Goal: Task Accomplishment & Management: Complete application form

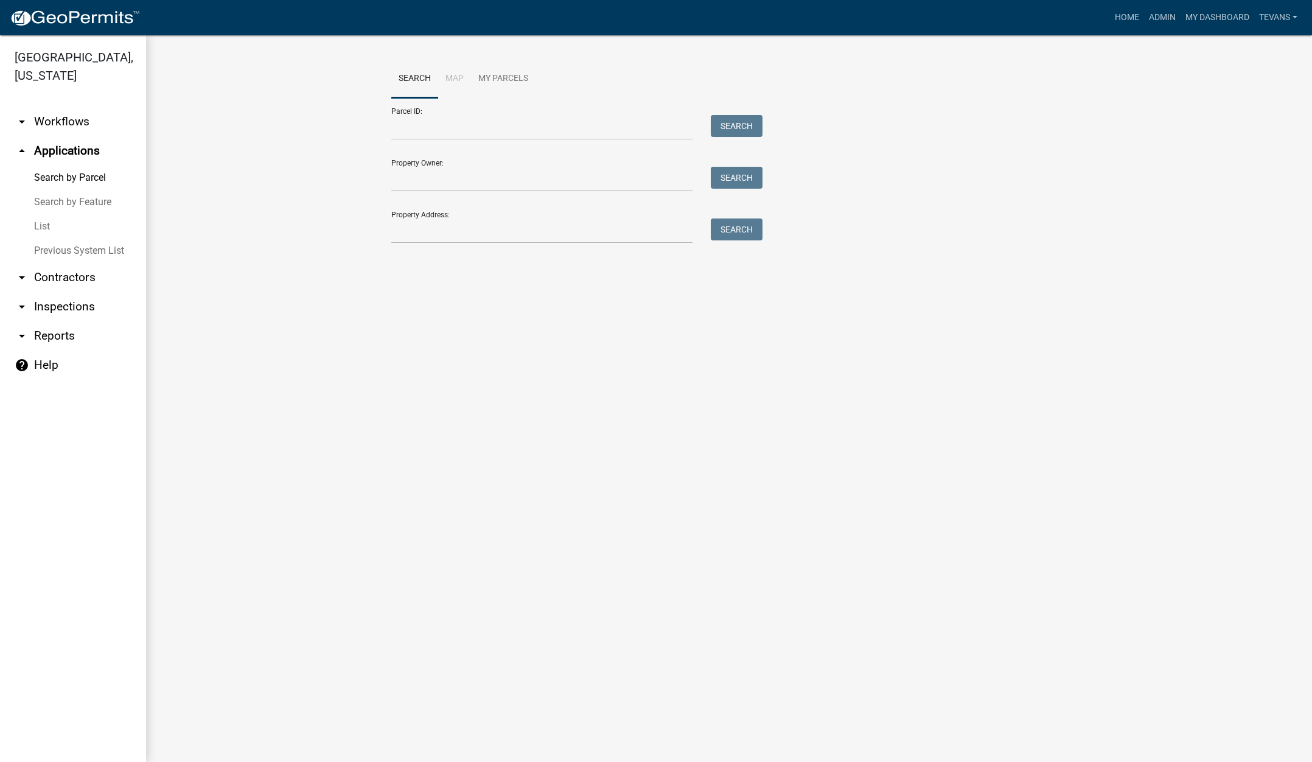
click at [56, 263] on link "arrow_drop_down Contractors" at bounding box center [73, 277] width 146 height 29
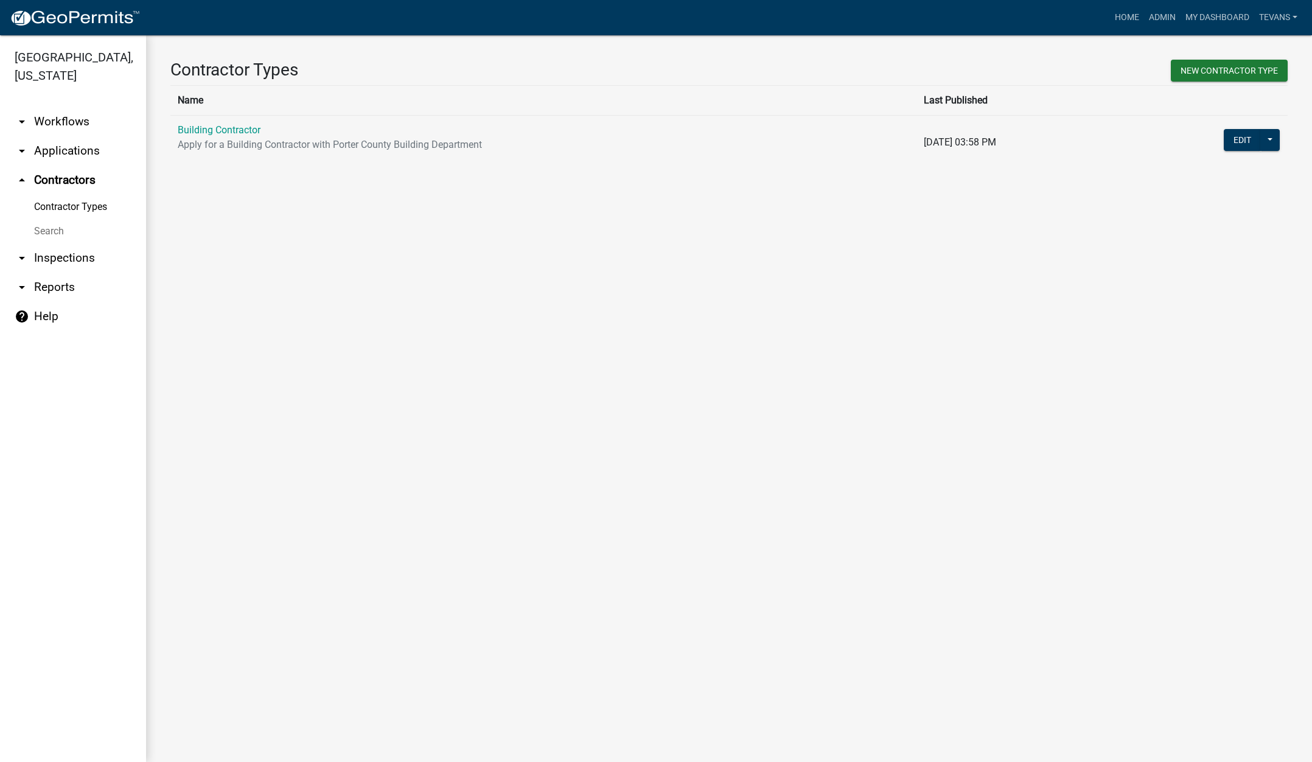
click at [54, 219] on link "Search" at bounding box center [73, 231] width 146 height 24
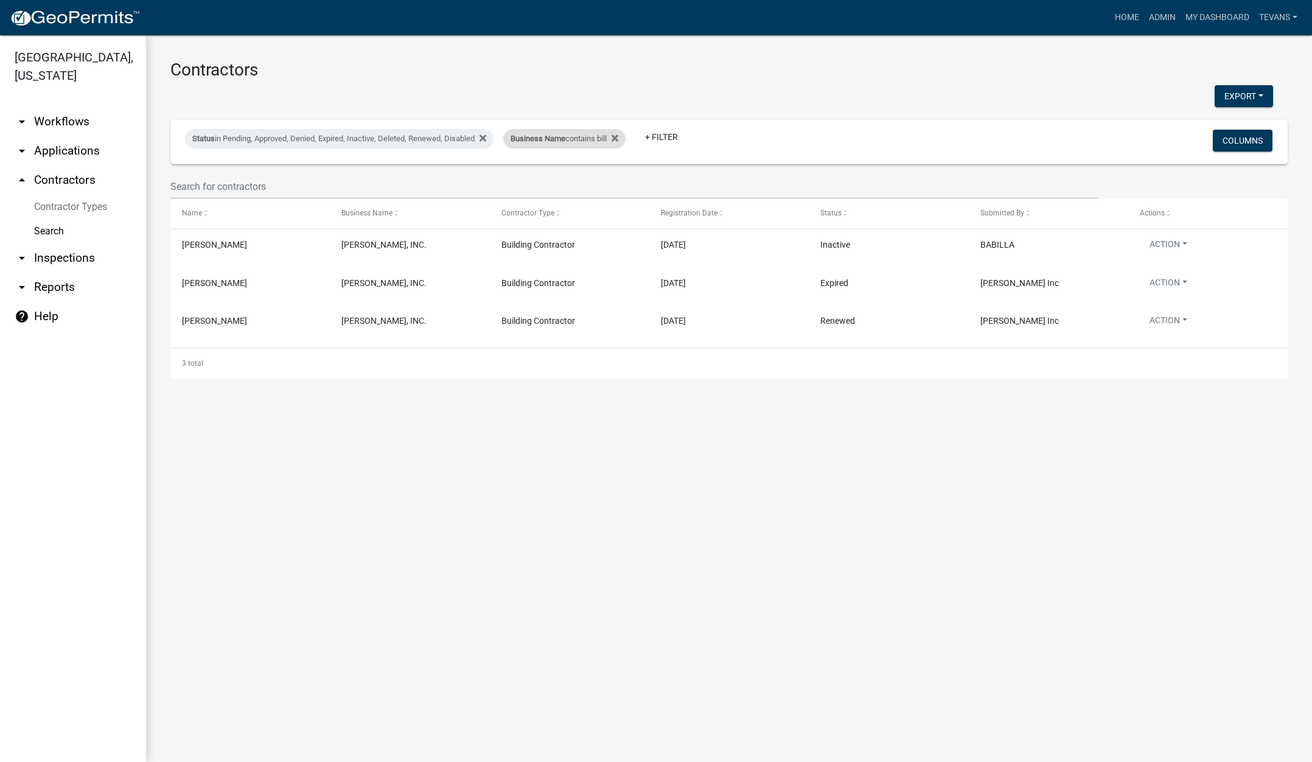
click at [579, 143] on div "Business Name contains bill" at bounding box center [564, 138] width 122 height 19
click at [548, 188] on input "bill" at bounding box center [572, 184] width 111 height 25
click at [548, 187] on input "bill" at bounding box center [572, 184] width 111 height 25
type input "b"
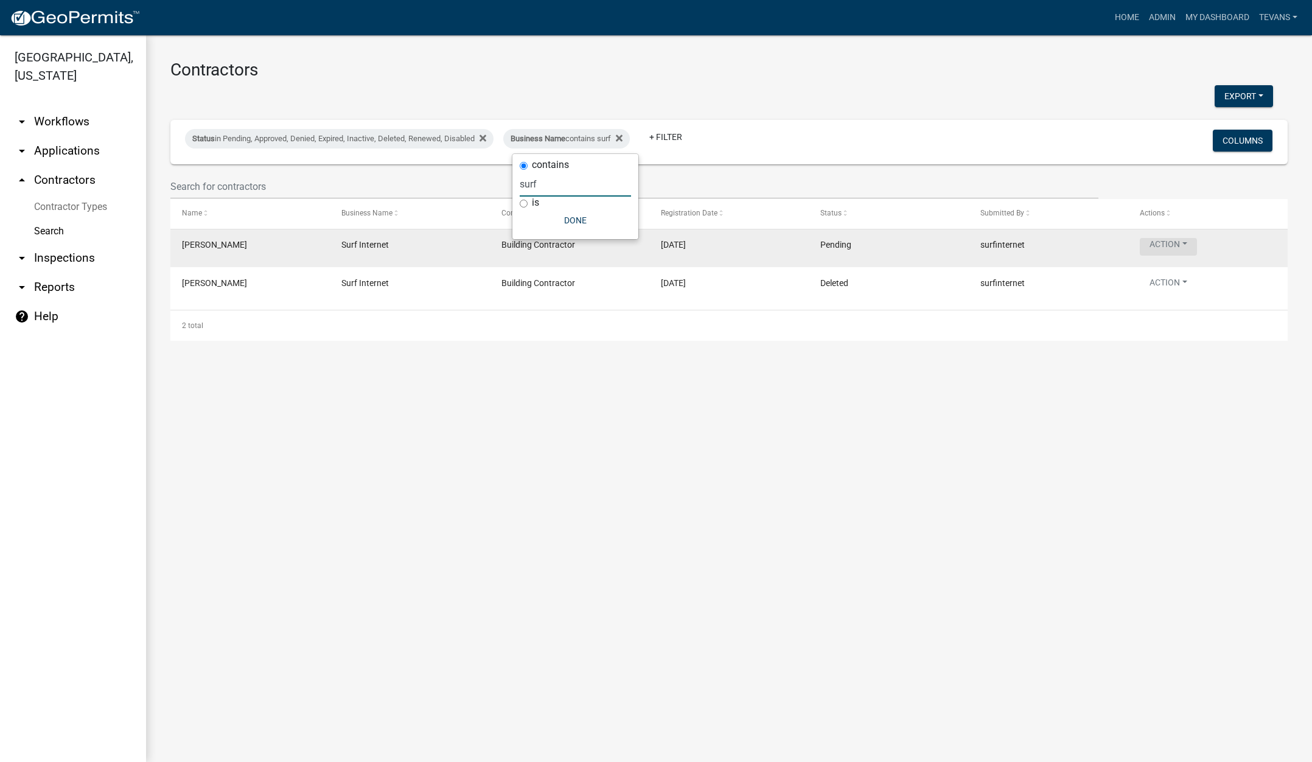
type input "surf"
click at [1164, 248] on button "Action" at bounding box center [1167, 247] width 57 height 18
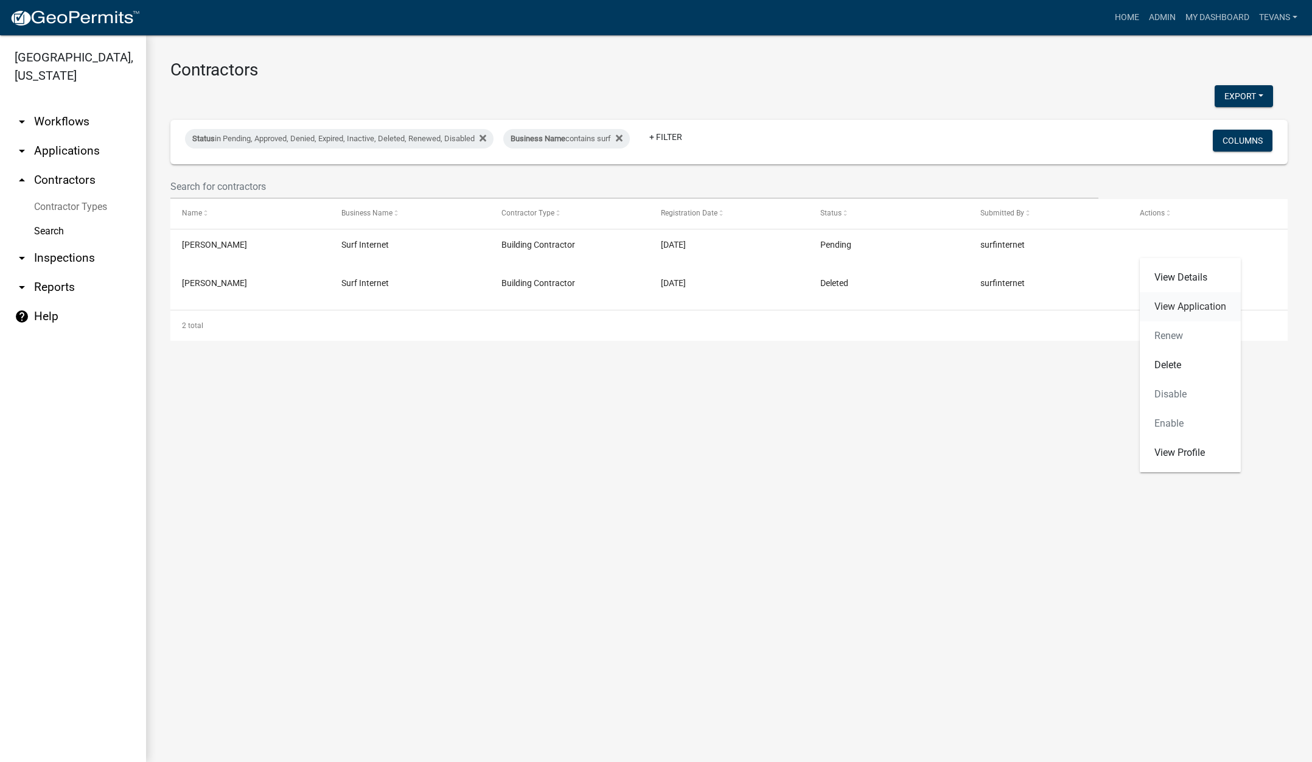
click at [1169, 301] on link "View Application" at bounding box center [1189, 306] width 101 height 29
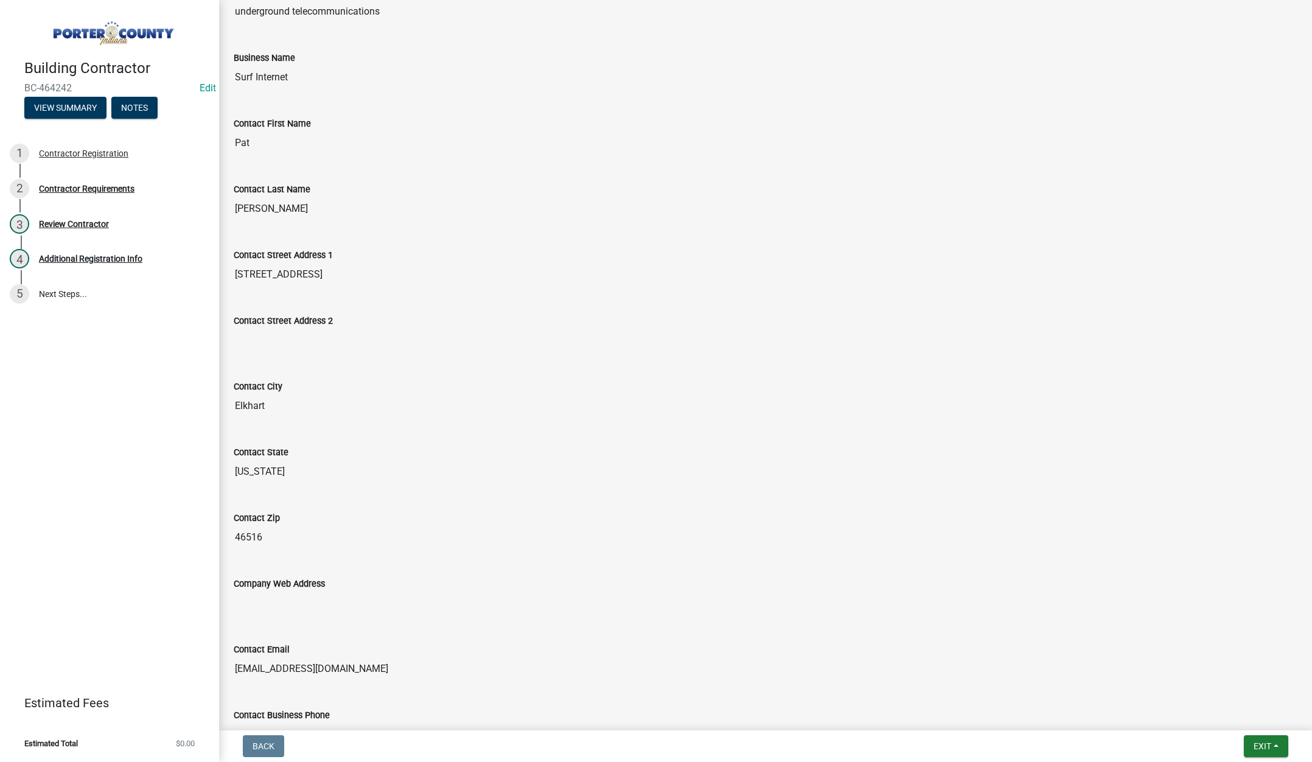
scroll to position [468, 0]
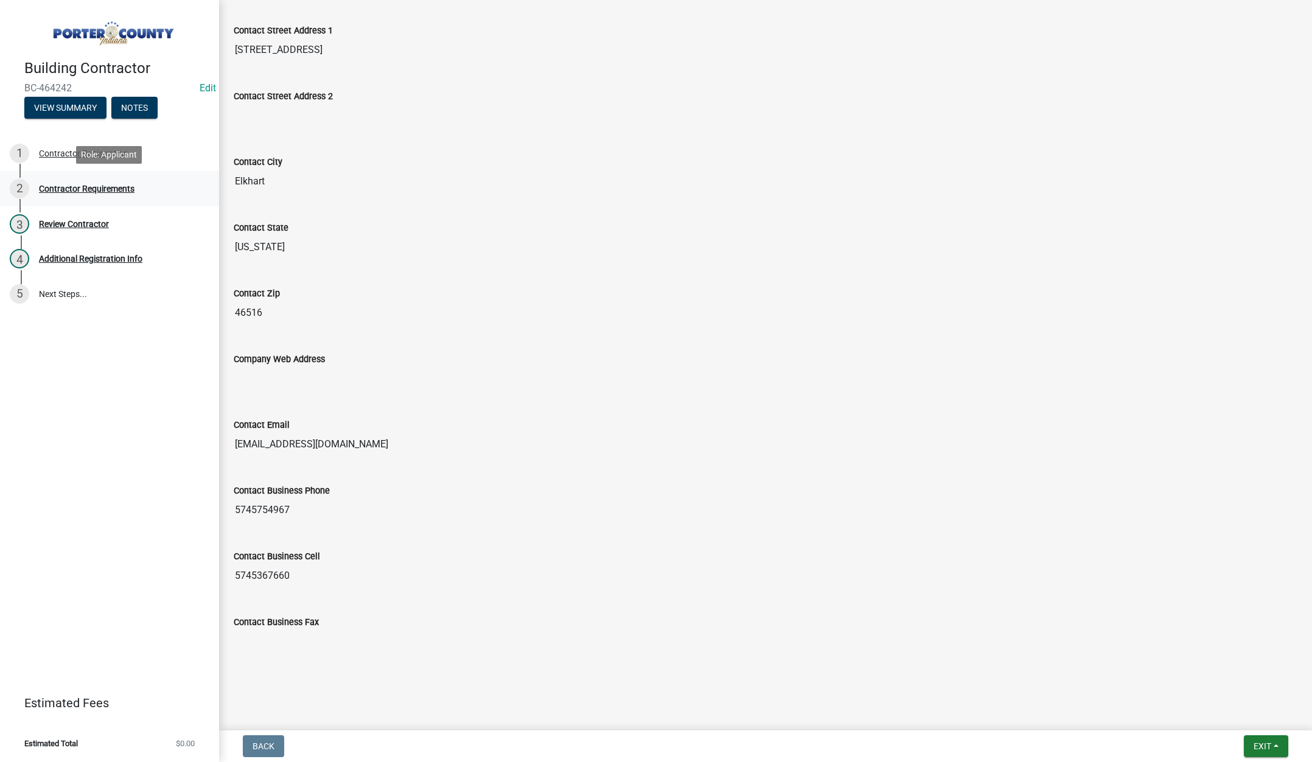
click at [100, 184] on div "Contractor Requirements" at bounding box center [87, 188] width 96 height 9
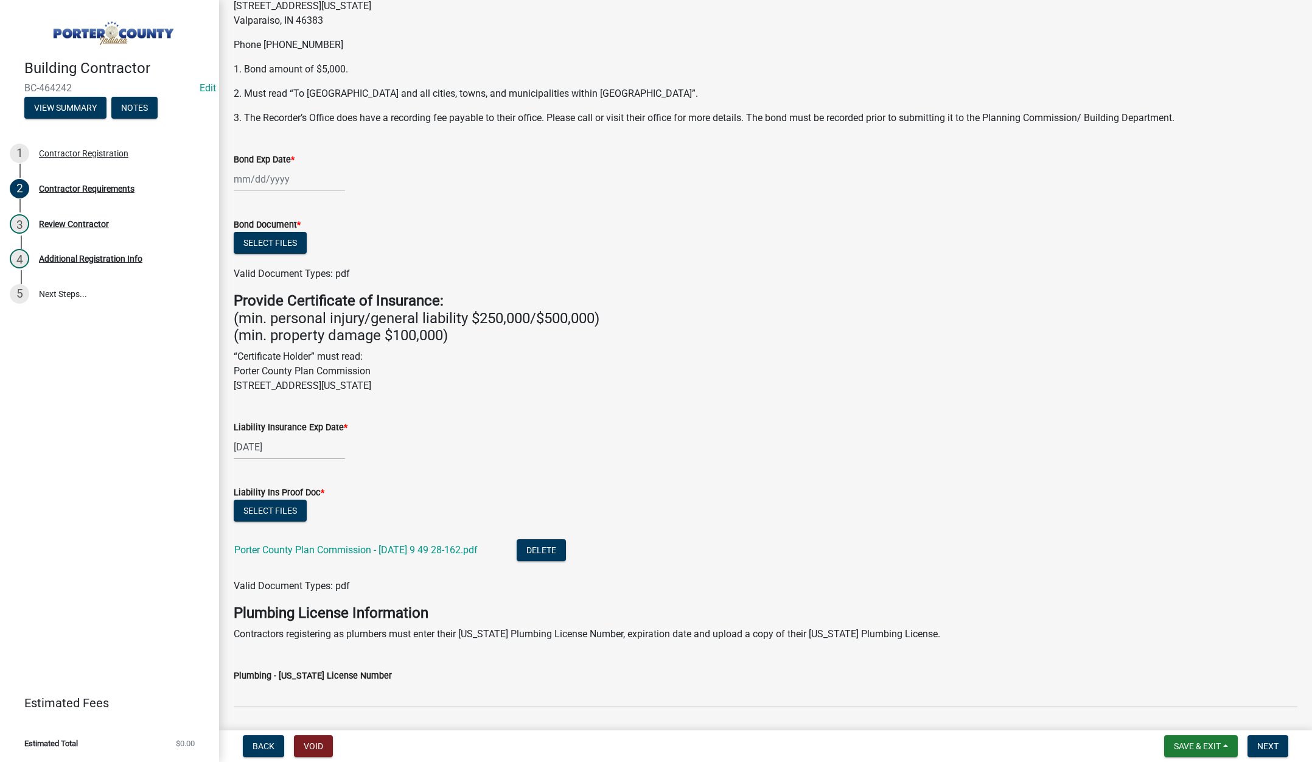
scroll to position [243, 0]
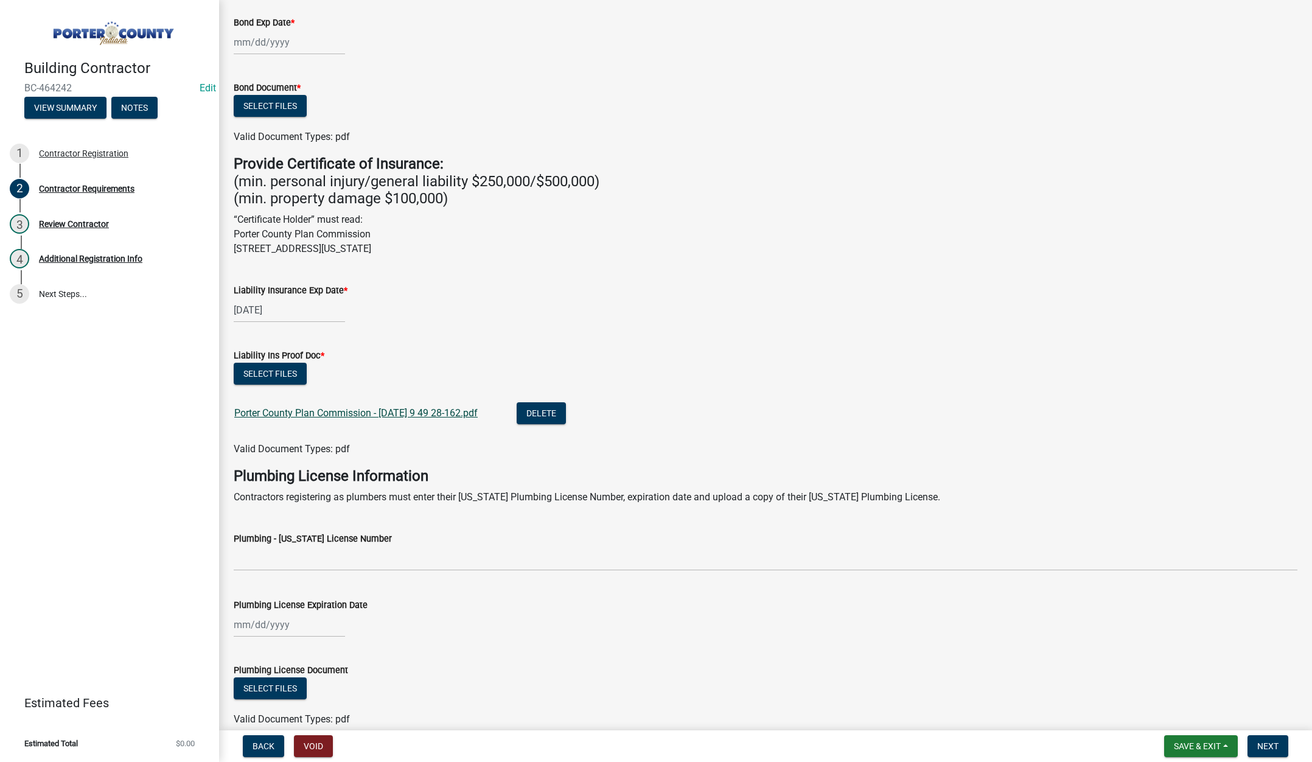
click at [447, 414] on link "Porter County Plan Commission - [DATE] 9 49 28-162.pdf" at bounding box center [355, 413] width 243 height 12
click at [1200, 744] on span "Save & Exit" at bounding box center [1197, 746] width 47 height 10
click at [1198, 720] on button "Save & Exit" at bounding box center [1188, 714] width 97 height 29
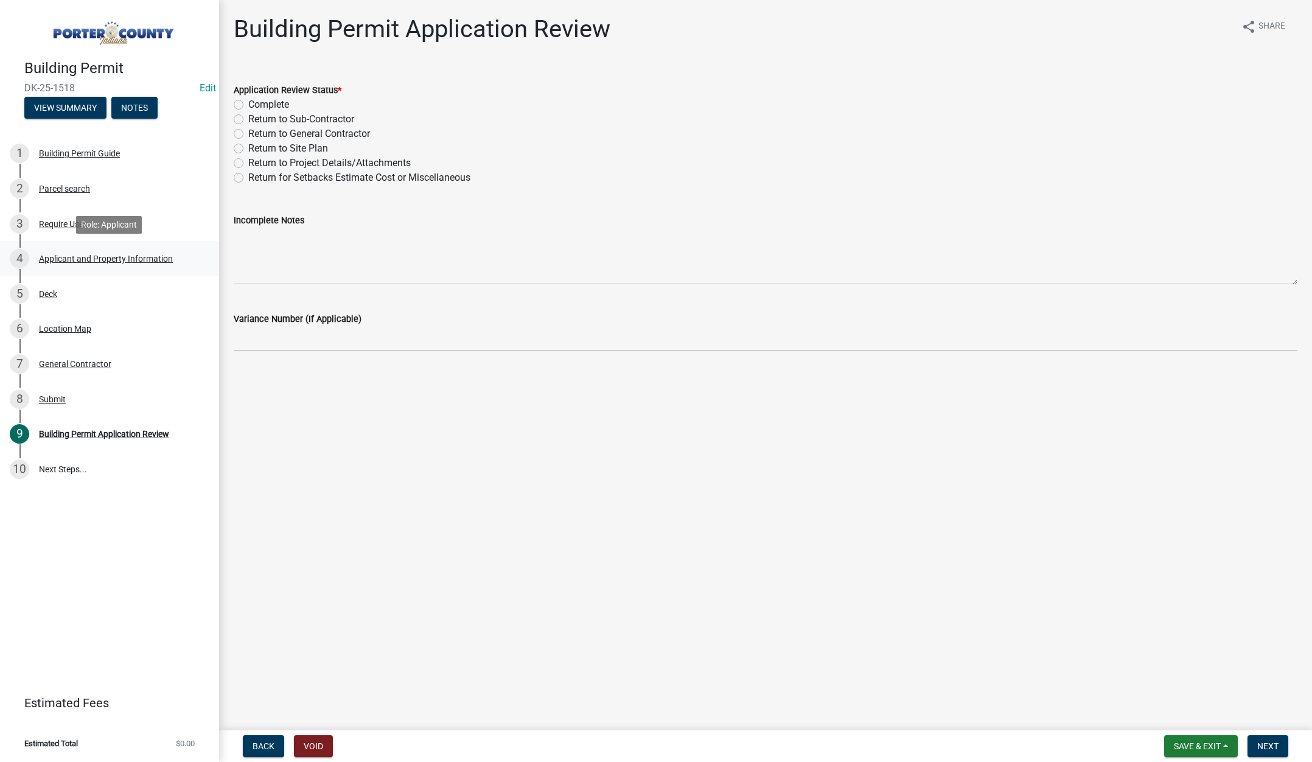
click at [71, 257] on div "Applicant and Property Information" at bounding box center [106, 258] width 134 height 9
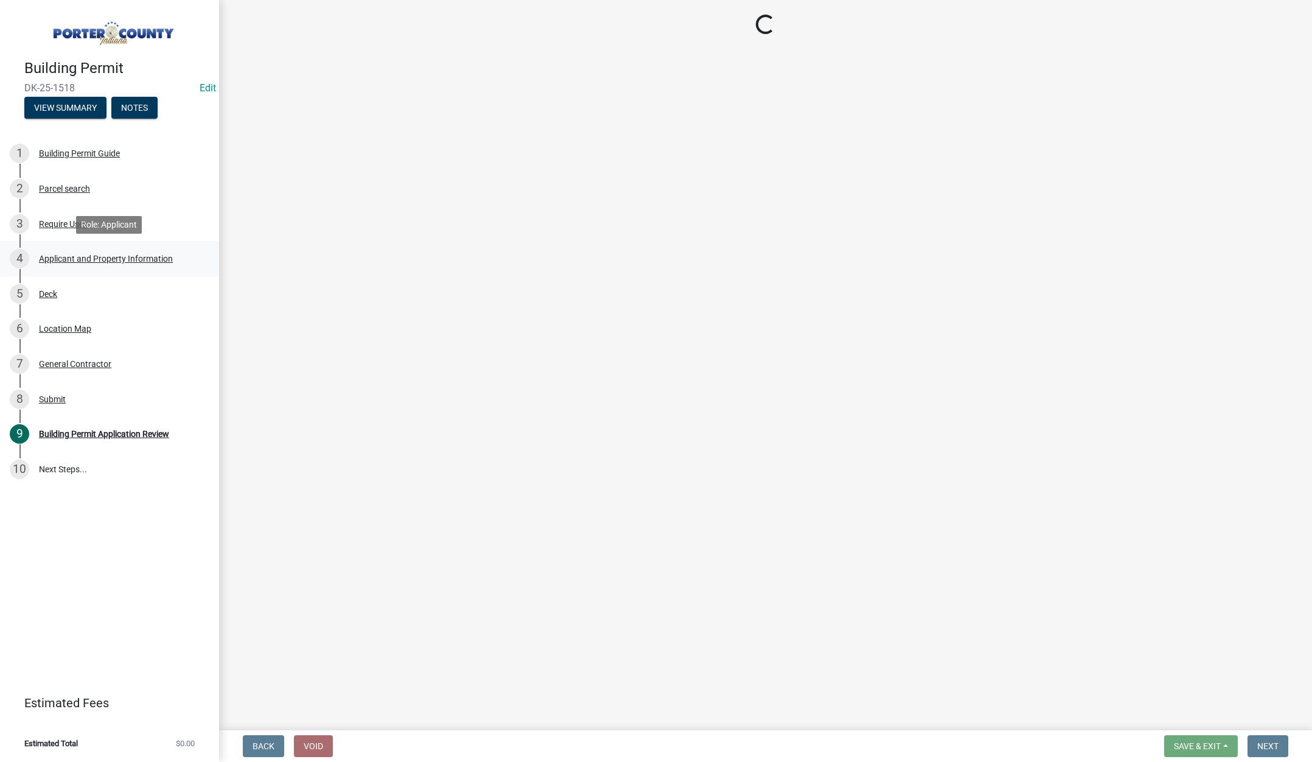
select select "6f5aa9ae-62ac-41bd-979a-9c71eae504cc"
select select "ea6751d4-6bf7-4a16-89ee-f7801ab82aa1"
select select "e2d1b1d7-ccc9-456b-9e96-e16306515997"
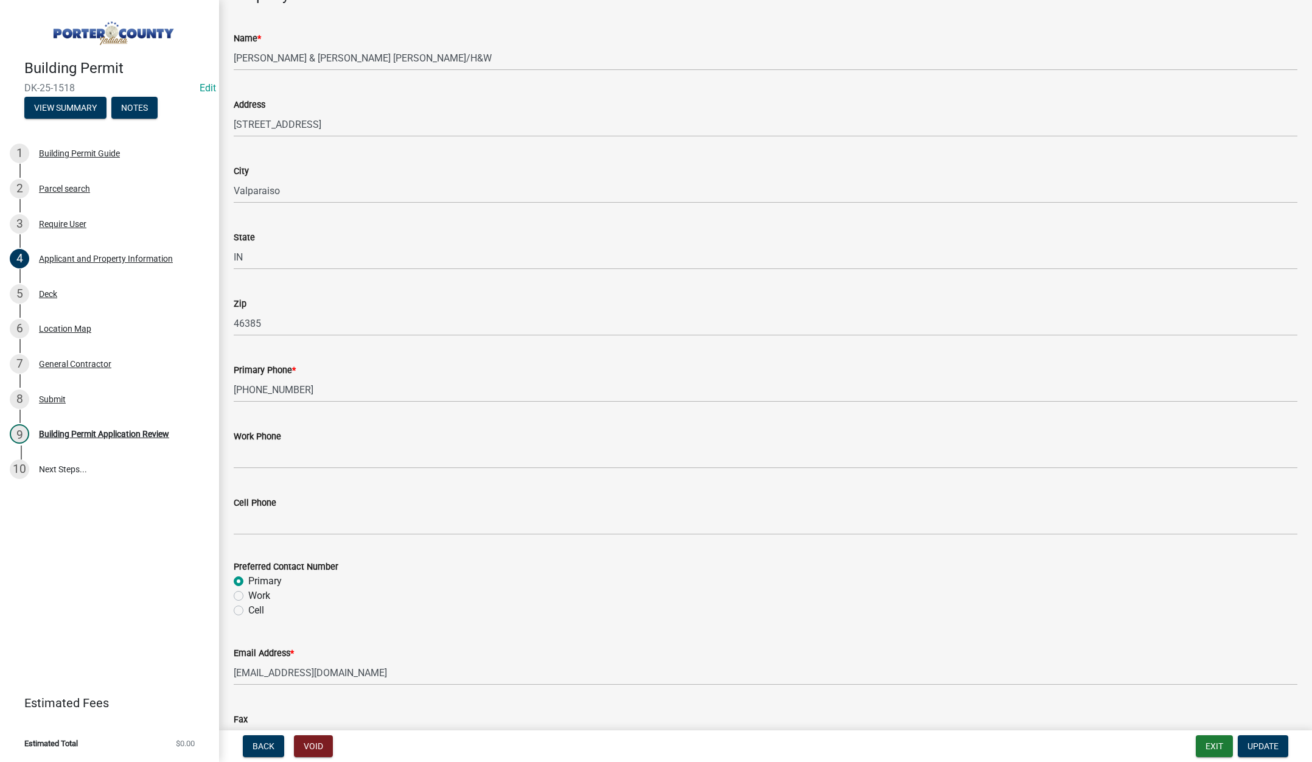
scroll to position [1514, 0]
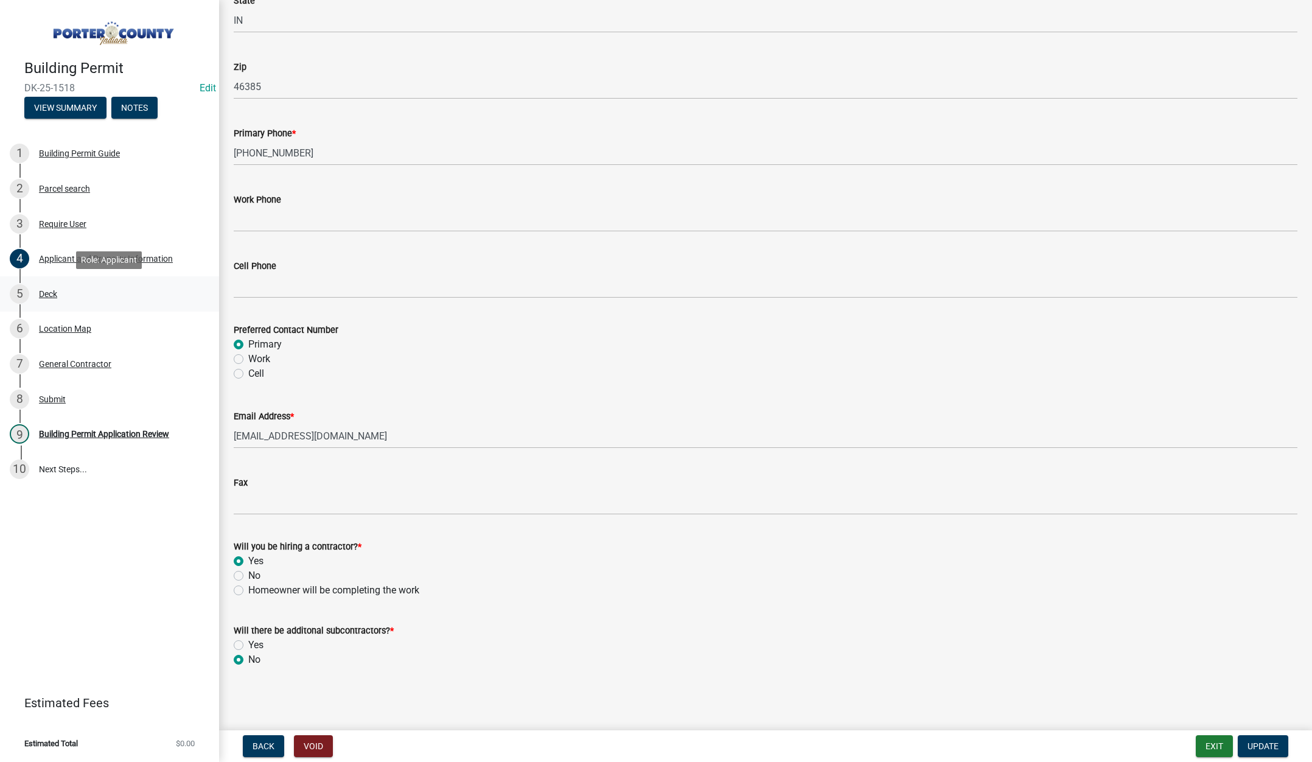
click at [54, 291] on div "Deck" at bounding box center [48, 294] width 18 height 9
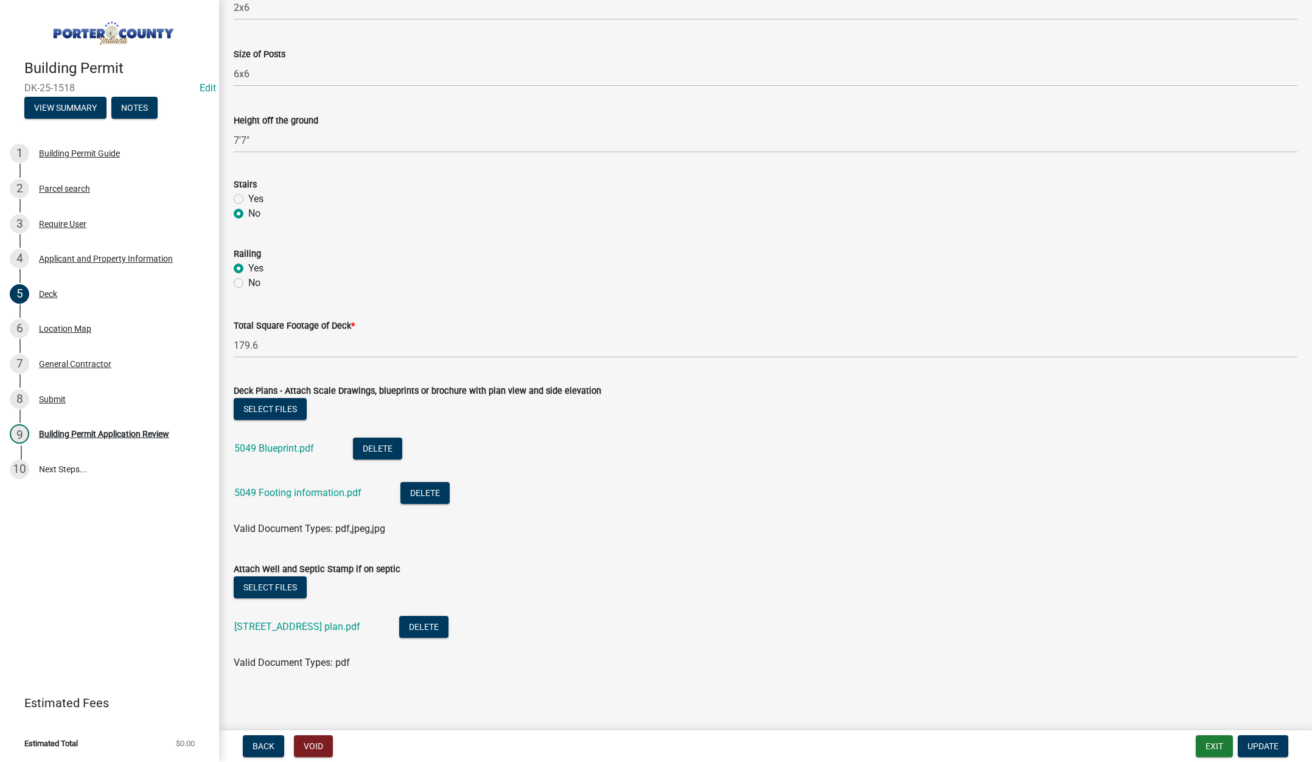
scroll to position [916, 0]
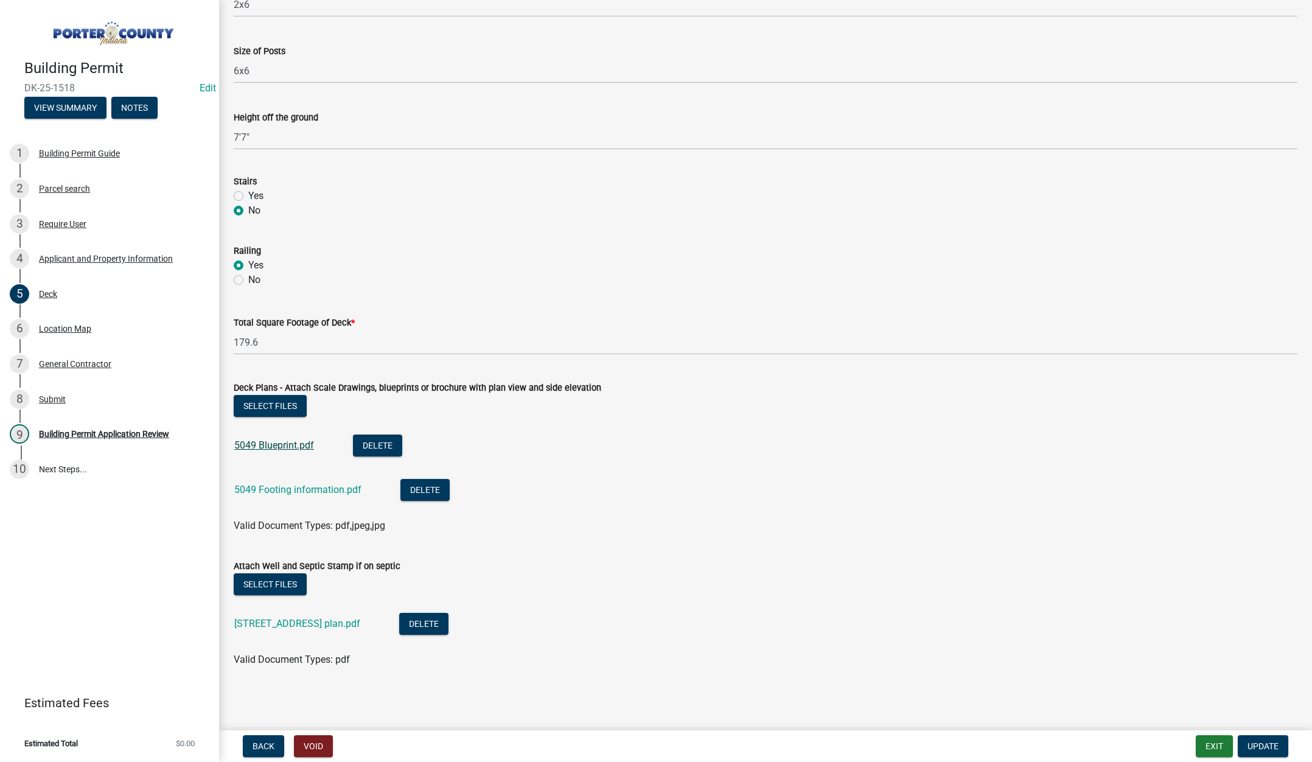
click at [271, 441] on link "5049 Blueprint.pdf" at bounding box center [274, 445] width 80 height 12
click at [281, 624] on link "159 Moorland Dr_Deck plan.pdf" at bounding box center [297, 623] width 126 height 12
click at [122, 430] on div "Building Permit Application Review" at bounding box center [104, 434] width 130 height 9
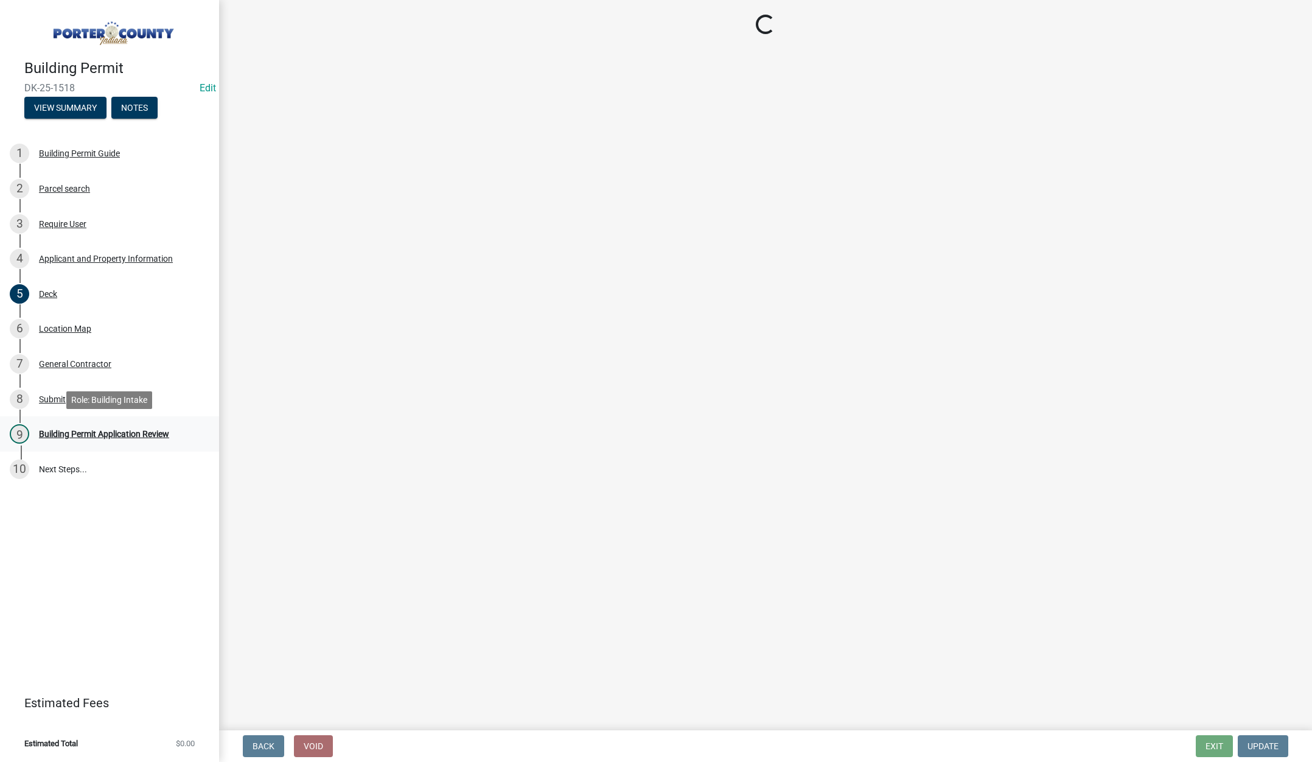
scroll to position [0, 0]
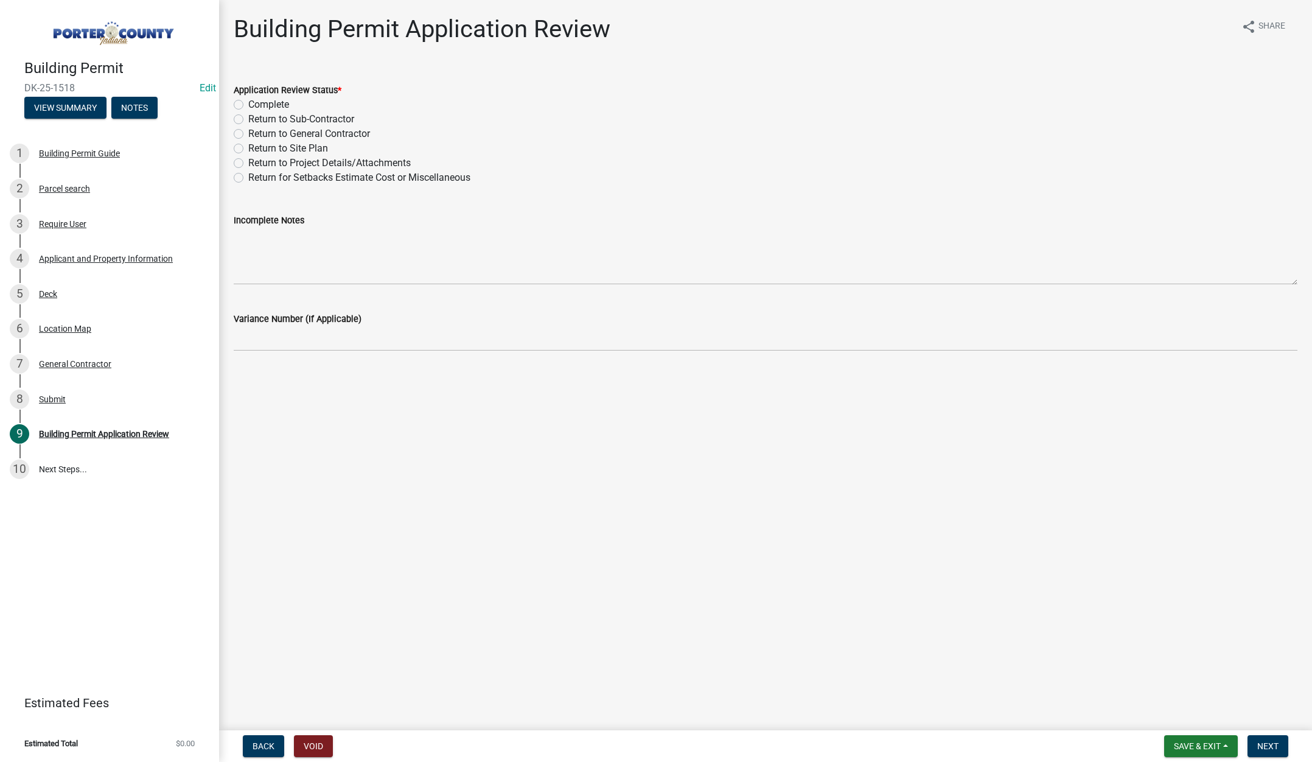
click at [248, 104] on label "Complete" at bounding box center [268, 104] width 41 height 15
click at [248, 104] on input "Complete" at bounding box center [252, 101] width 8 height 8
radio input "true"
click at [1266, 742] on span "Next" at bounding box center [1267, 746] width 21 height 10
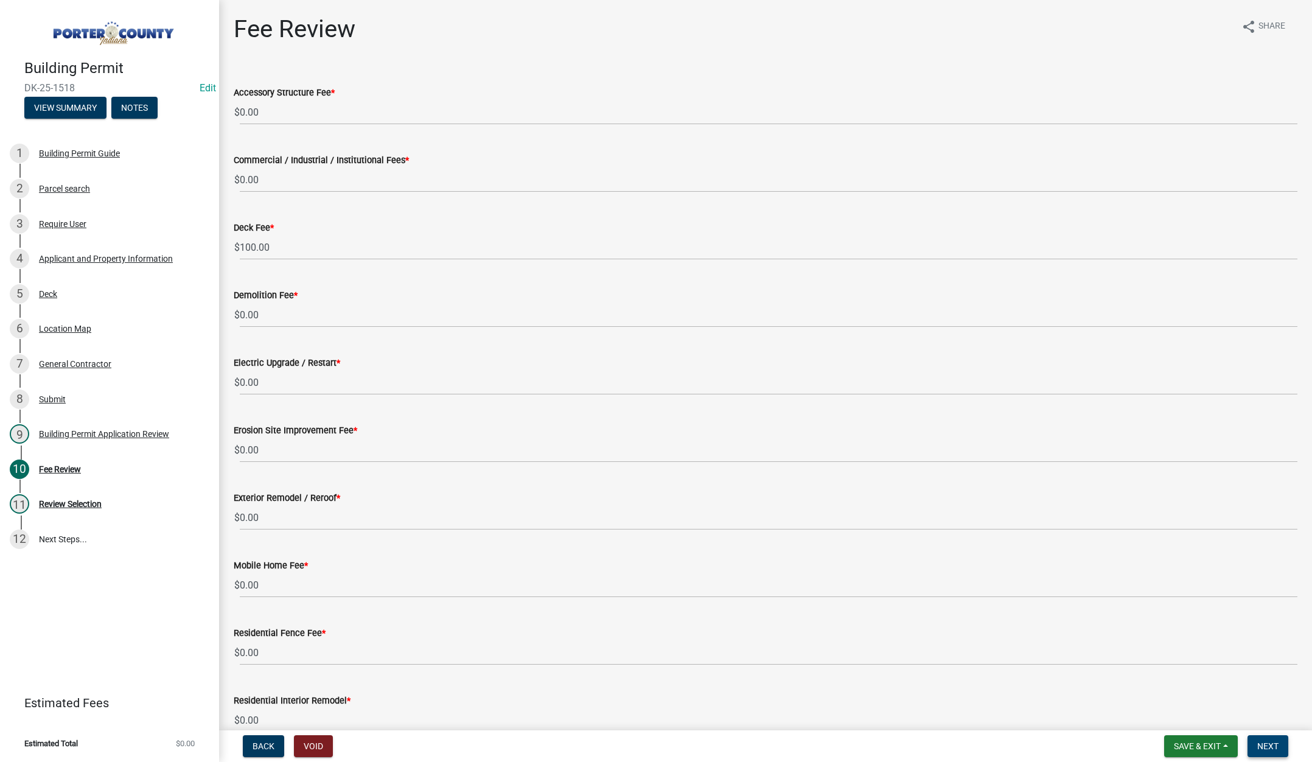
click at [1265, 745] on span "Next" at bounding box center [1267, 746] width 21 height 10
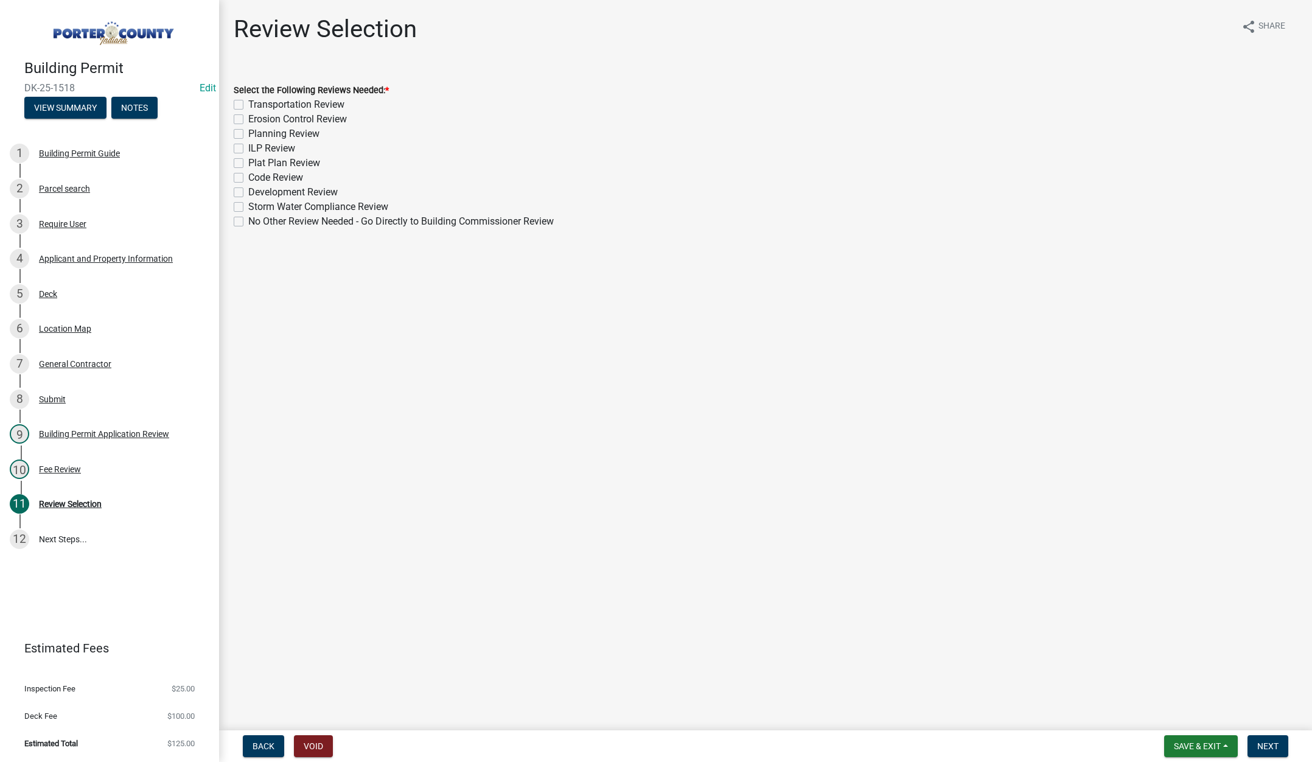
click at [248, 223] on label "No Other Review Needed - Go Directly to Building Commissioner Review" at bounding box center [400, 221] width 305 height 15
click at [248, 222] on input "No Other Review Needed - Go Directly to Building Commissioner Review" at bounding box center [252, 218] width 8 height 8
checkbox input "true"
checkbox input "false"
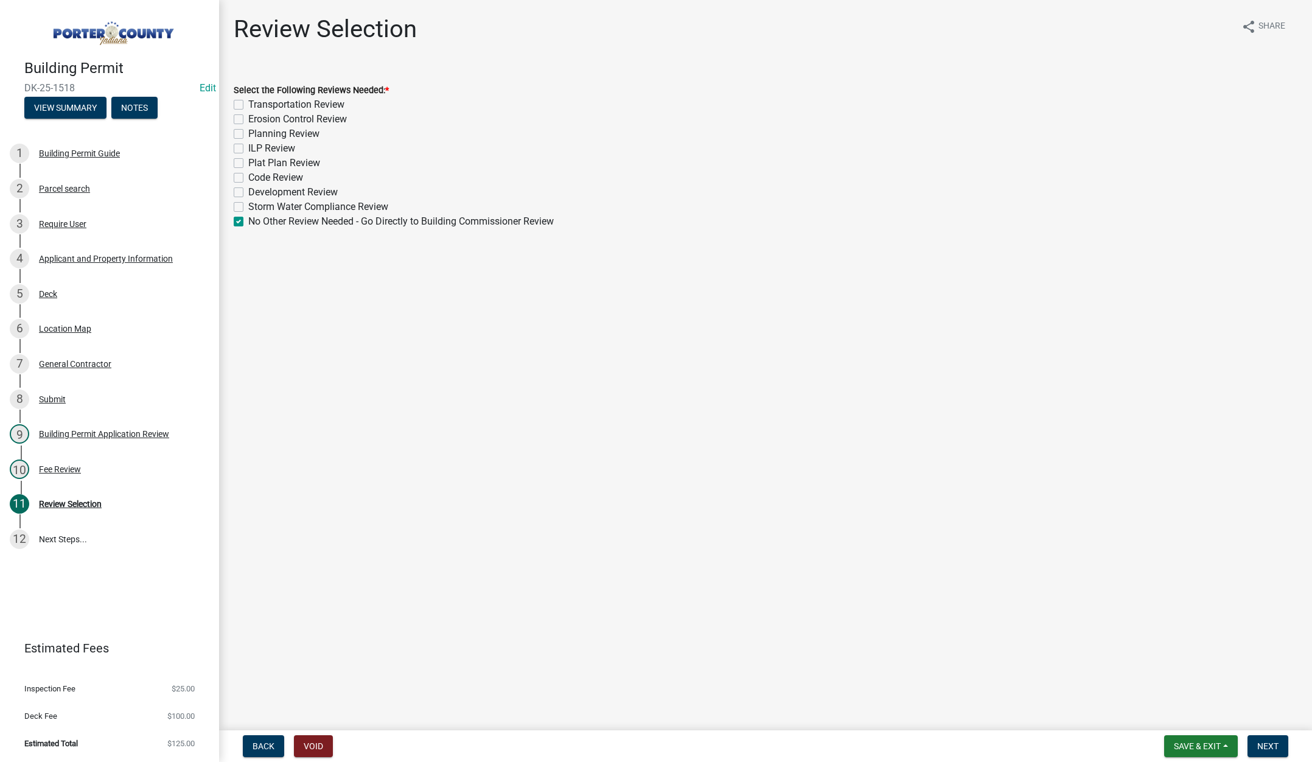
checkbox input "false"
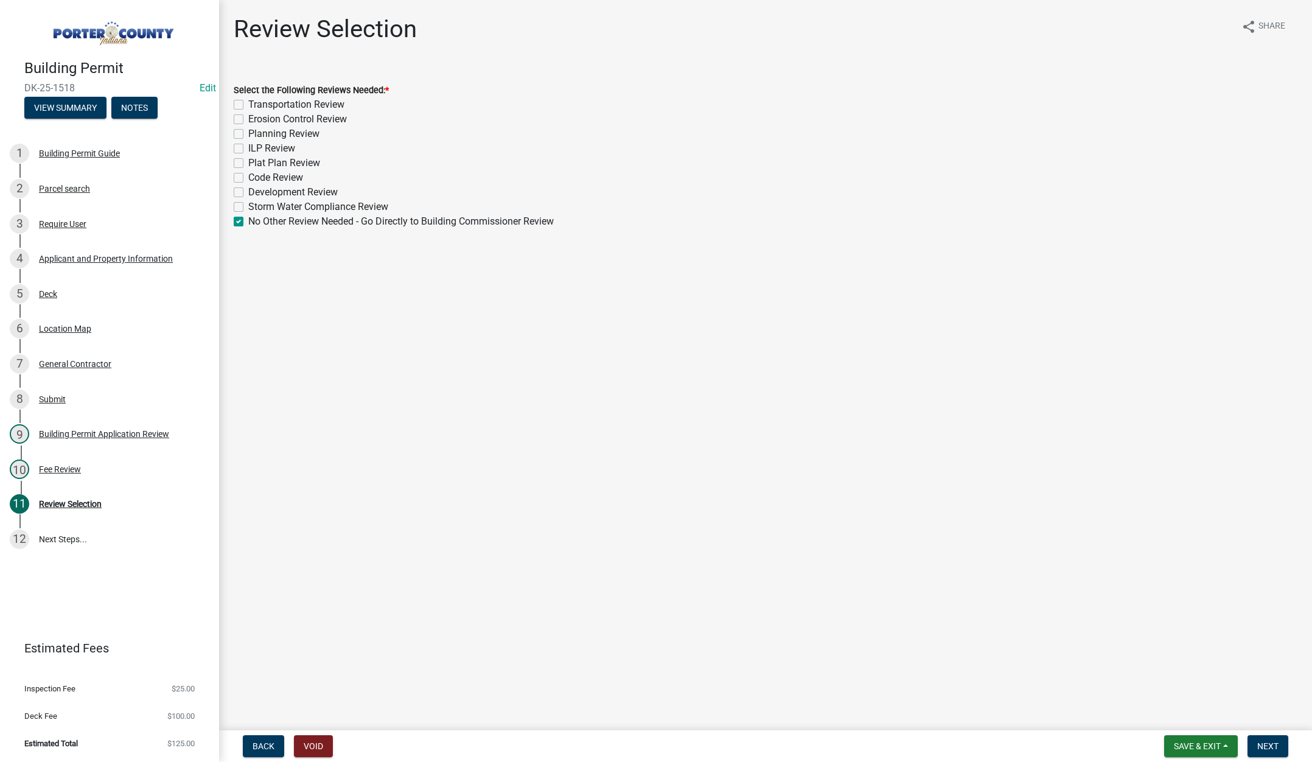
checkbox input "false"
checkbox input "true"
click at [1262, 743] on span "Next" at bounding box center [1267, 746] width 21 height 10
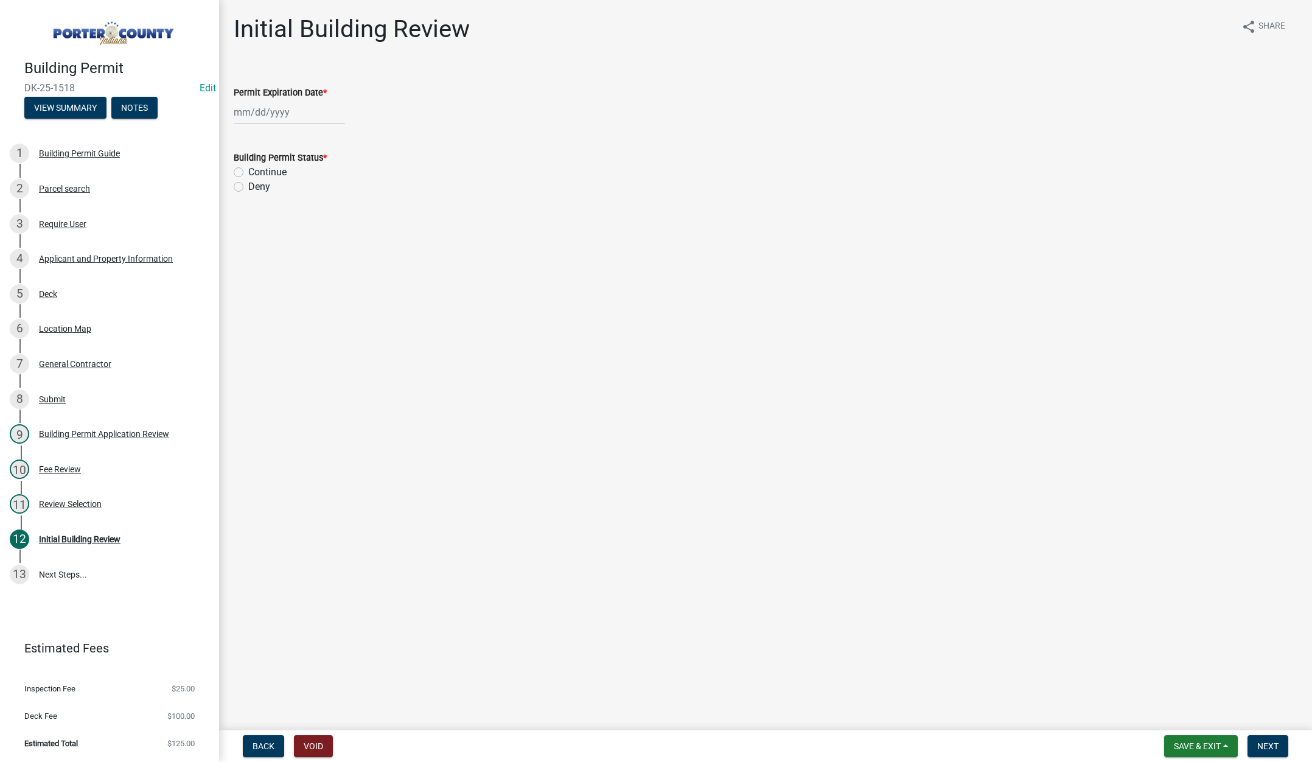
select select "8"
click at [296, 115] on div "Jan Feb Mar Apr May Jun Jul Aug Sep Oct Nov Dec 1525 1526 1527 1528 1529 1530 1…" at bounding box center [289, 112] width 111 height 25
click at [335, 139] on select "1525 1526 1527 1528 1529 1530 1531 1532 1533 1534 1535 1536 1537 1538 1539 1540…" at bounding box center [329, 138] width 44 height 18
select select "2026"
click at [307, 129] on select "1525 1526 1527 1528 1529 1530 1531 1532 1533 1534 1535 1536 1537 1538 1539 1540…" at bounding box center [329, 138] width 44 height 18
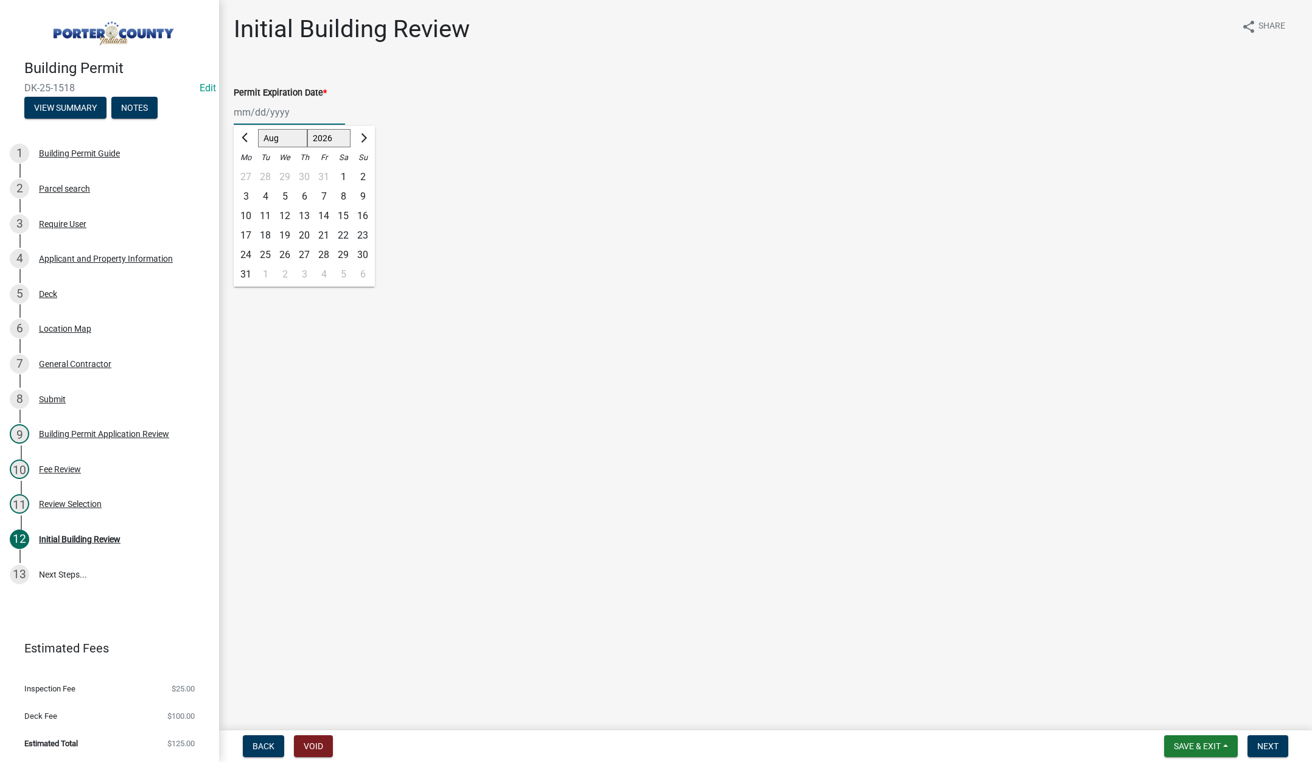
click at [340, 212] on div "15" at bounding box center [342, 215] width 19 height 19
type input "08/15/2026"
click at [248, 171] on label "Continue" at bounding box center [267, 172] width 38 height 15
click at [248, 171] on input "Continue" at bounding box center [252, 169] width 8 height 8
radio input "true"
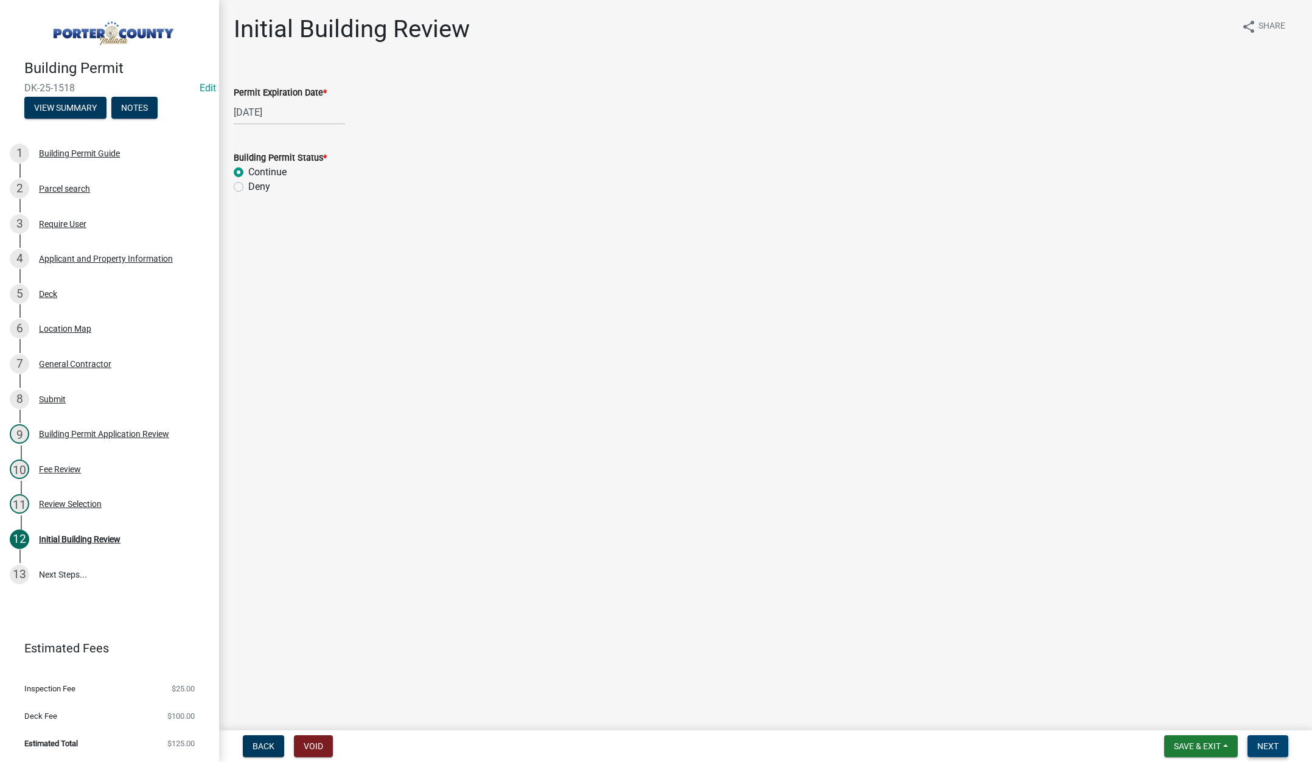
click at [1256, 743] on button "Next" at bounding box center [1267, 746] width 41 height 22
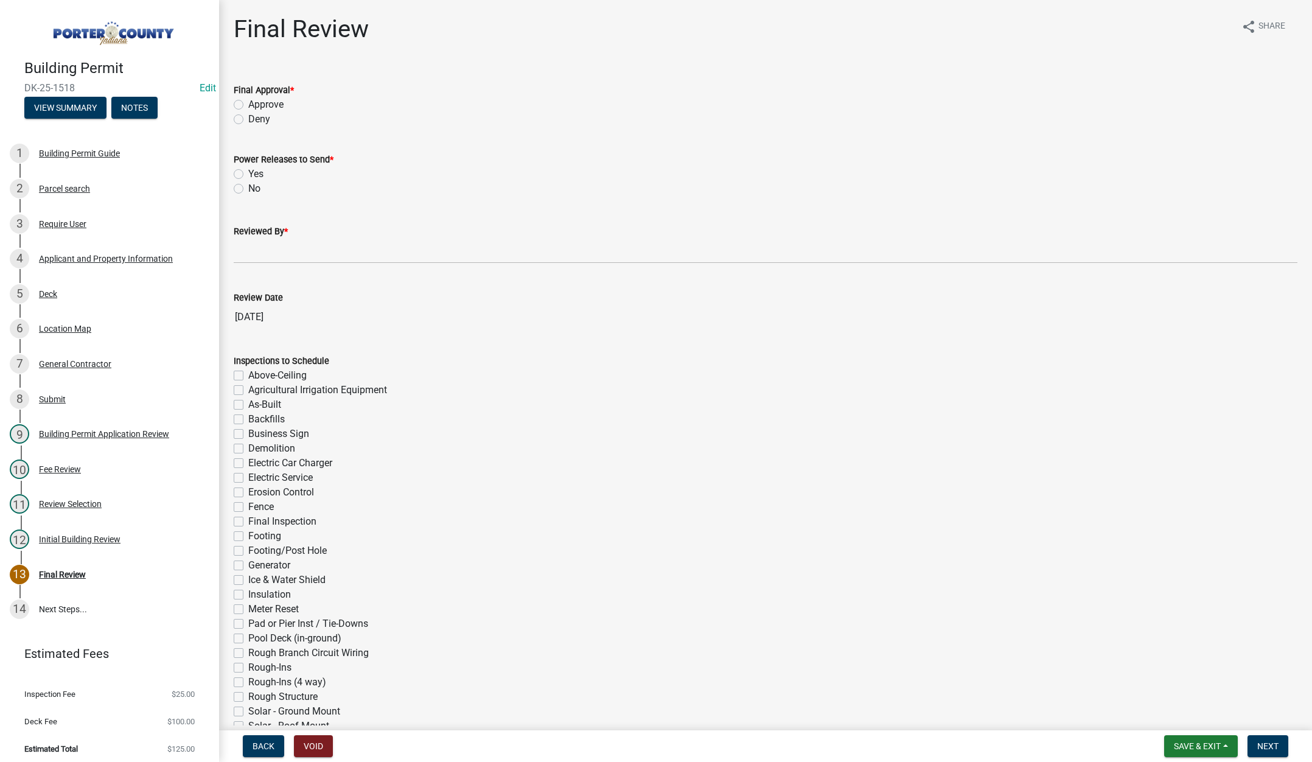
click at [248, 102] on label "Approve" at bounding box center [265, 104] width 35 height 15
click at [248, 102] on input "Approve" at bounding box center [252, 101] width 8 height 8
radio input "true"
click at [248, 189] on label "No" at bounding box center [254, 188] width 12 height 15
click at [248, 189] on input "No" at bounding box center [252, 185] width 8 height 8
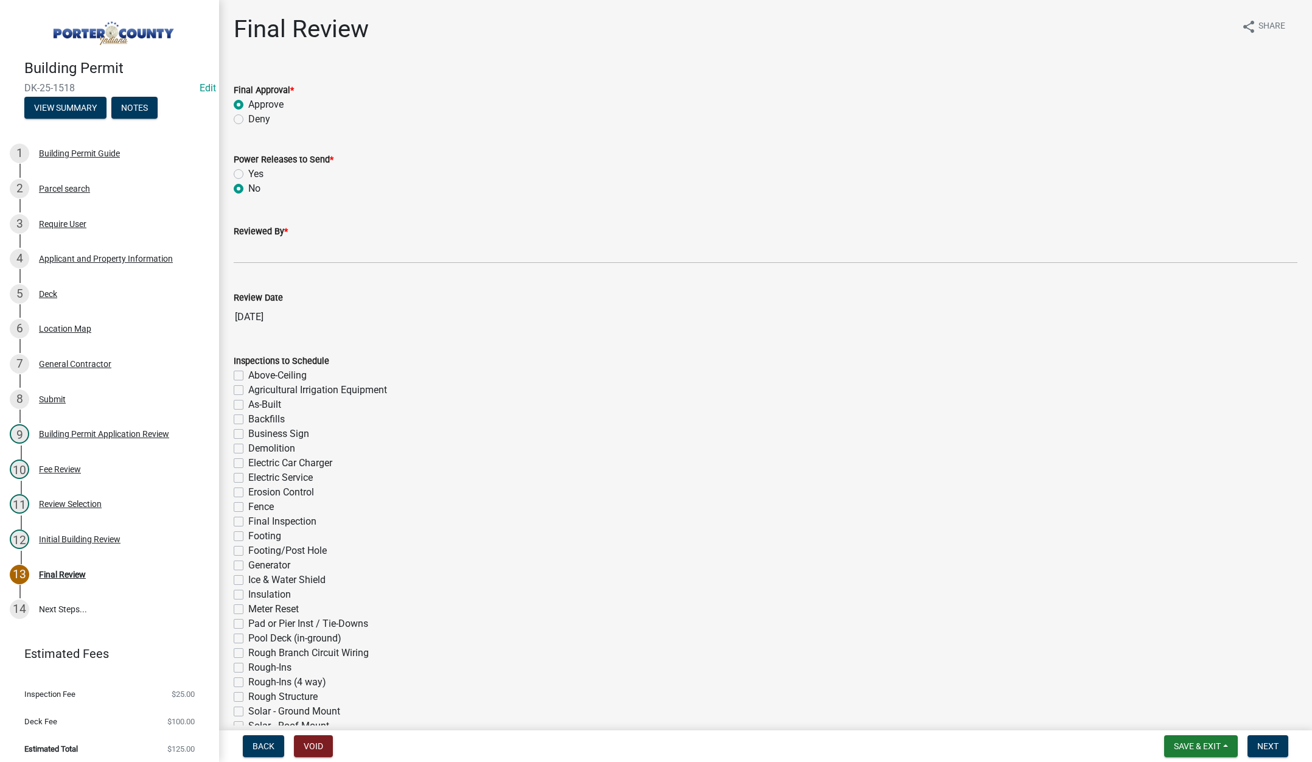
radio input "true"
click at [248, 255] on input "Reviewed By *" at bounding box center [765, 250] width 1063 height 25
type input "Tami"
click at [1258, 741] on span "Next" at bounding box center [1267, 746] width 21 height 10
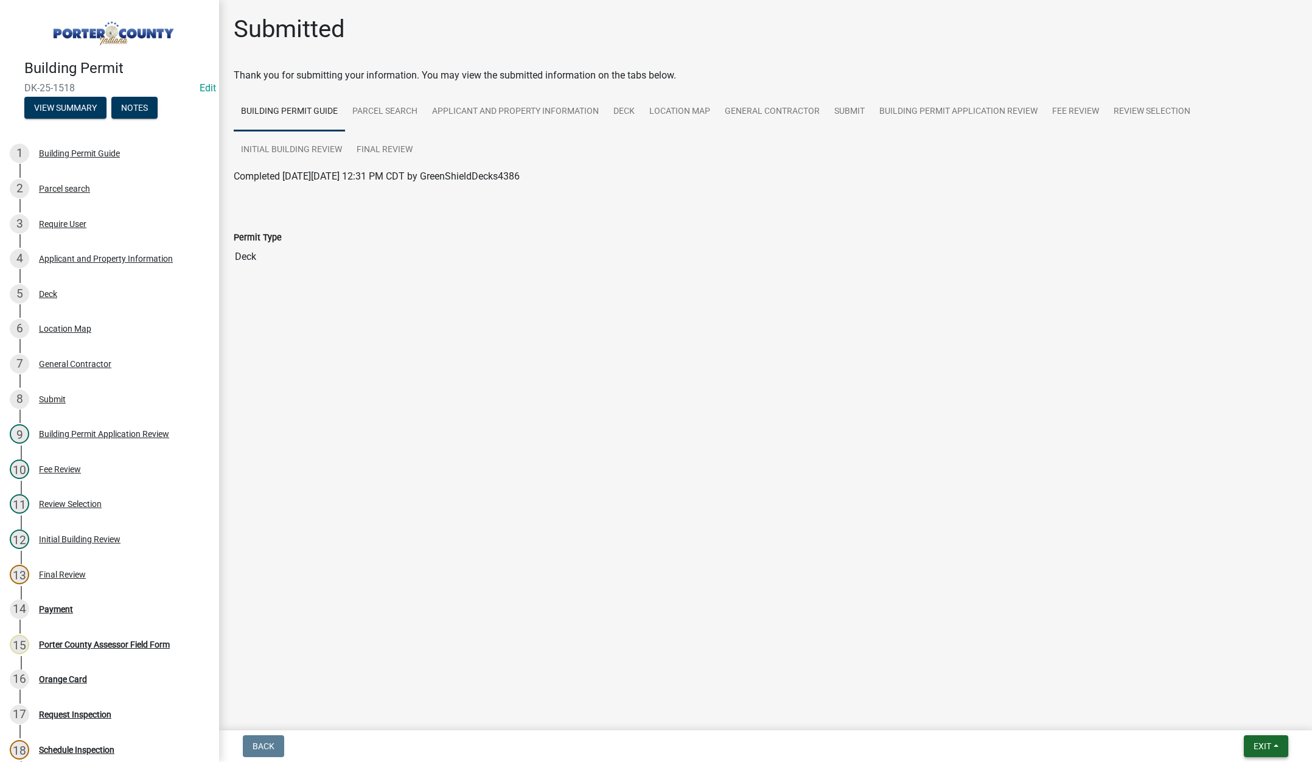
click at [1257, 743] on span "Exit" at bounding box center [1262, 746] width 18 height 10
click at [1252, 719] on button "Save & Exit" at bounding box center [1239, 714] width 97 height 29
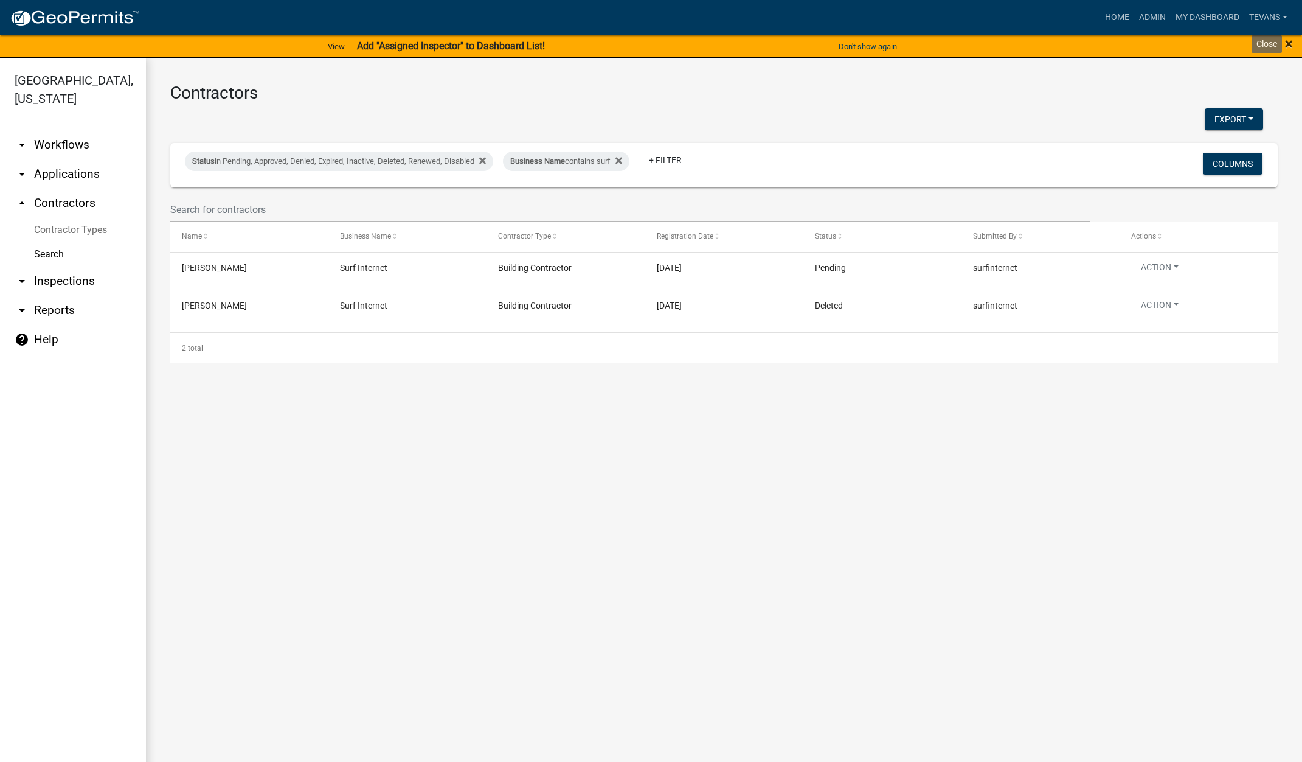
click at [1285, 42] on span "×" at bounding box center [1289, 43] width 8 height 17
